Goal: Transaction & Acquisition: Purchase product/service

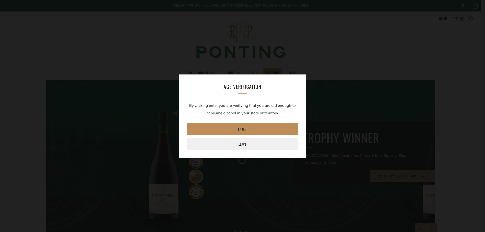
click at [249, 126] on link "Enter" at bounding box center [242, 129] width 111 height 12
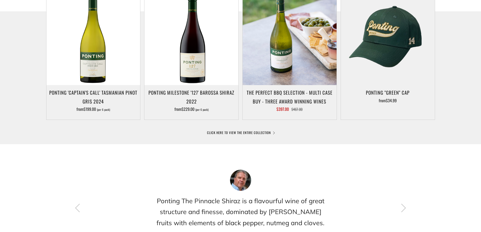
scroll to position [278, 0]
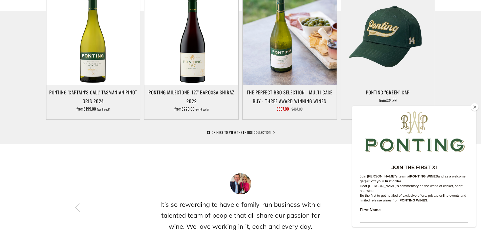
click at [475, 108] on button "Close" at bounding box center [475, 107] width 8 height 8
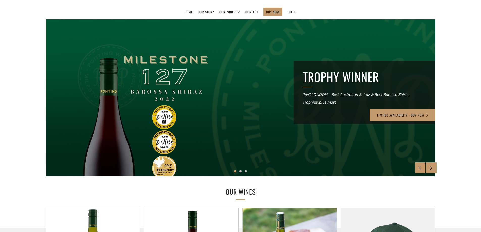
scroll to position [51, 0]
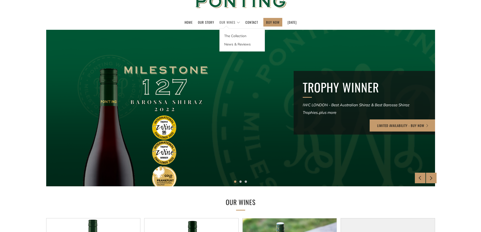
click at [233, 23] on link "Our Wines" at bounding box center [229, 22] width 21 height 8
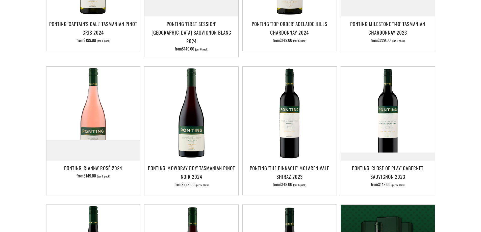
scroll to position [177, 0]
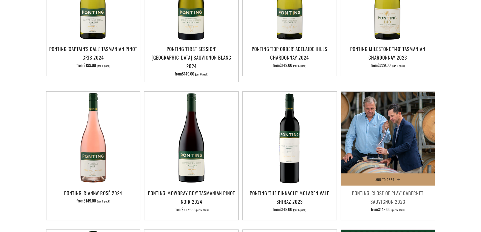
click at [394, 141] on img at bounding box center [388, 139] width 94 height 94
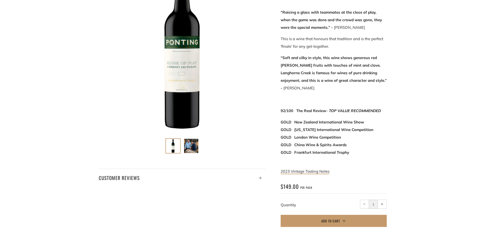
scroll to position [202, 0]
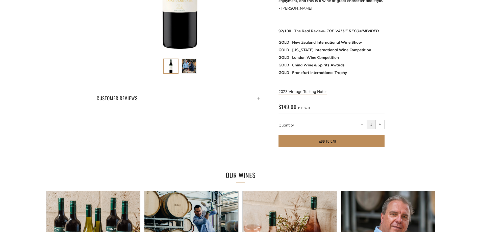
click at [338, 136] on button "Add to Cart" at bounding box center [332, 141] width 106 height 12
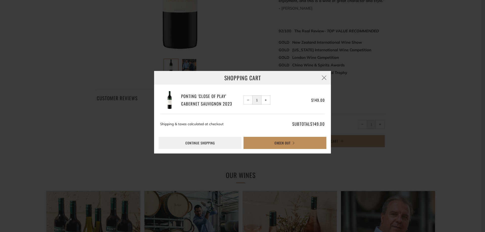
click at [305, 142] on button "Check Out" at bounding box center [284, 143] width 83 height 12
